Goal: Information Seeking & Learning: Find specific fact

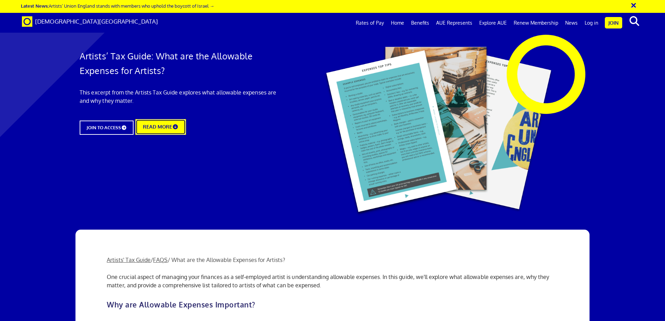
click at [160, 126] on link "READ MORE" at bounding box center [161, 127] width 50 height 16
click at [607, 35] on div at bounding box center [332, 117] width 665 height 221
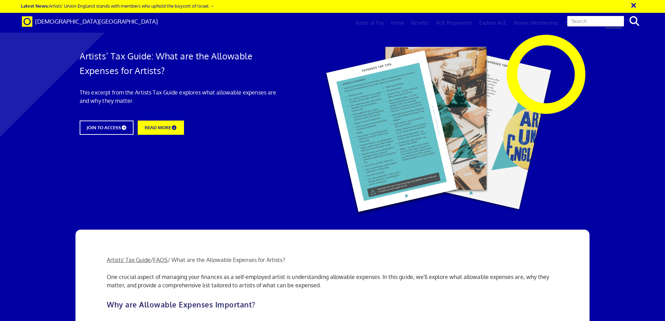
click at [611, 18] on input "text" at bounding box center [595, 21] width 58 height 12
type input "course fees"
click at [588, 54] on div at bounding box center [439, 128] width 301 height 186
